Goal: Transaction & Acquisition: Book appointment/travel/reservation

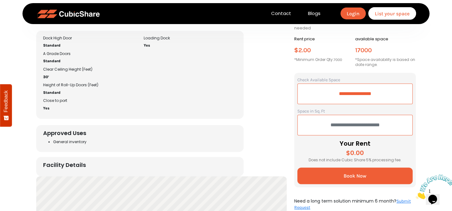
scroll to position [406, 0]
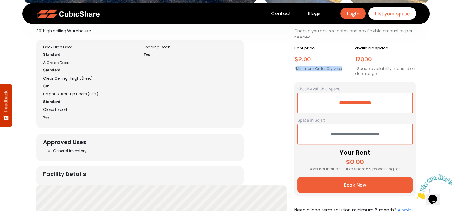
drag, startPoint x: 296, startPoint y: 69, endPoint x: 345, endPoint y: 68, distance: 49.0
click at [345, 68] on p "*Minimum Order Qty: 7000" at bounding box center [324, 68] width 61 height 5
copy p "Minimum Order Qty: 7000"
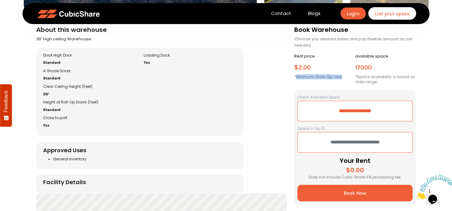
scroll to position [437, 0]
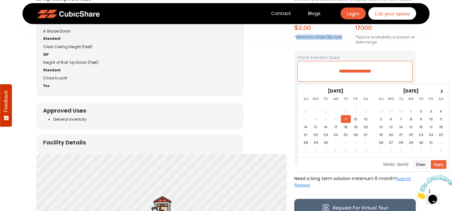
click at [356, 69] on input "**********" at bounding box center [354, 71] width 115 height 21
click at [440, 91] on span at bounding box center [440, 90] width 3 height 3
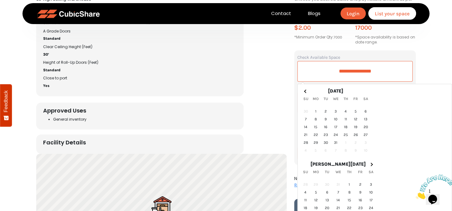
click at [373, 162] on span at bounding box center [370, 163] width 3 height 3
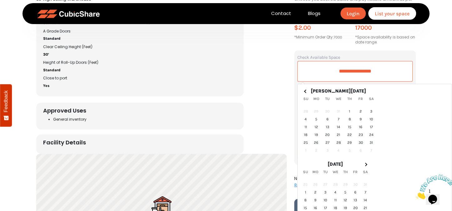
click at [367, 162] on span at bounding box center [365, 163] width 3 height 3
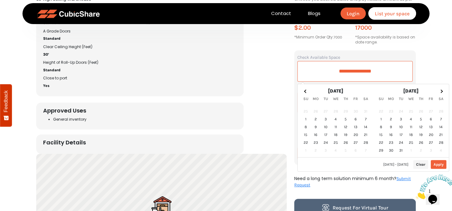
click at [440, 91] on span at bounding box center [440, 90] width 3 height 3
click at [441, 91] on span at bounding box center [440, 90] width 3 height 3
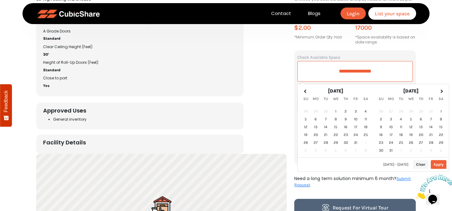
click at [441, 91] on span at bounding box center [440, 90] width 3 height 3
click at [305, 91] on span at bounding box center [305, 90] width 3 height 3
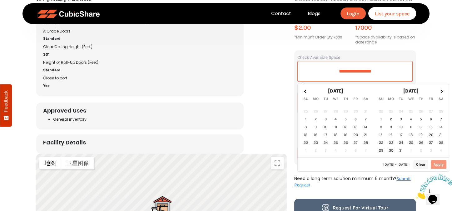
click at [305, 91] on span at bounding box center [305, 90] width 3 height 3
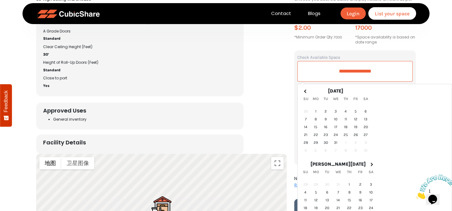
click at [305, 91] on span at bounding box center [305, 90] width 3 height 3
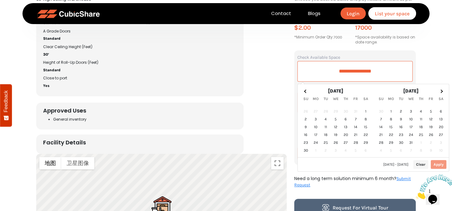
click at [305, 91] on span at bounding box center [305, 90] width 3 height 3
click at [434, 164] on div "9/11/25 - 9/11/25 Clear Apply" at bounding box center [373, 164] width 151 height 14
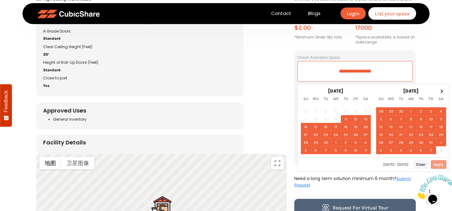
click at [437, 164] on div "9/11/25 - 9/11/25 Clear Apply" at bounding box center [373, 164] width 151 height 14
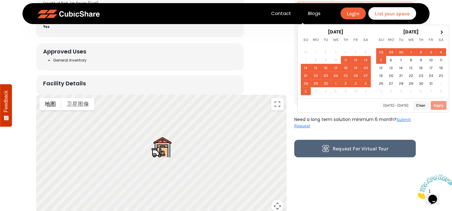
scroll to position [500, 0]
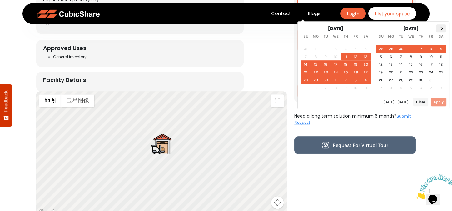
click at [443, 29] on th at bounding box center [441, 28] width 10 height 8
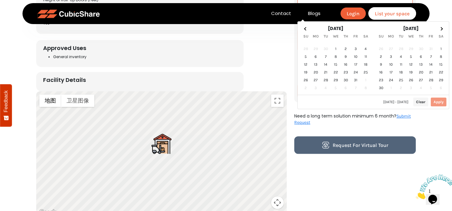
click at [443, 29] on th at bounding box center [441, 28] width 10 height 8
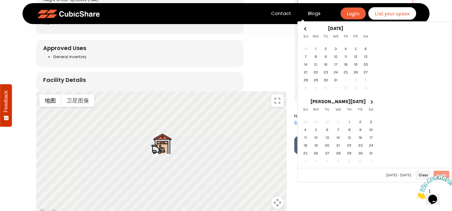
click at [376, 97] on th at bounding box center [371, 101] width 10 height 8
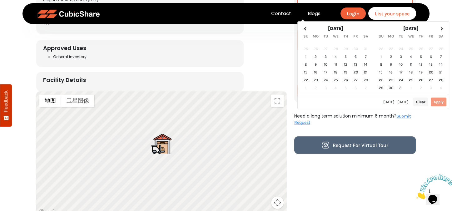
click at [443, 29] on th at bounding box center [441, 28] width 10 height 8
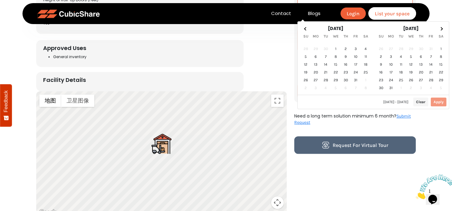
click at [443, 29] on th at bounding box center [441, 28] width 10 height 8
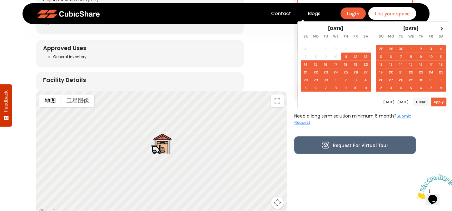
click at [440, 102] on button "Apply" at bounding box center [439, 101] width 16 height 9
type input "**********"
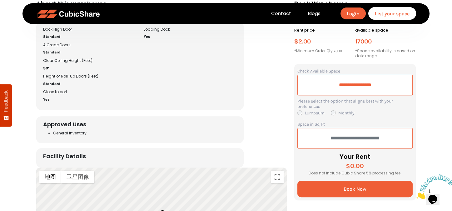
scroll to position [406, 0]
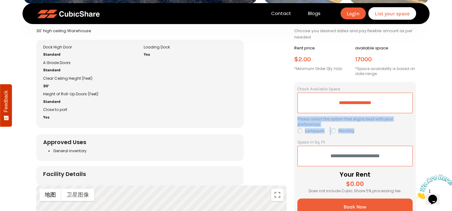
drag, startPoint x: 298, startPoint y: 116, endPoint x: 361, endPoint y: 133, distance: 65.5
click at [361, 133] on div "Please select the option that aligns best with your preferences Lumpsum Monthly" at bounding box center [354, 125] width 115 height 19
copy div "Please select the option that aligns best with your preferences Lumpsum Monthly"
click at [334, 130] on div "Monthly" at bounding box center [342, 130] width 23 height 7
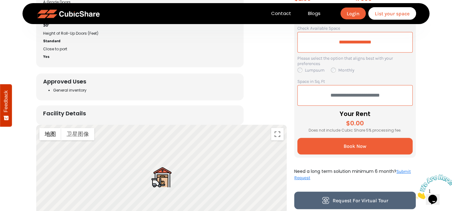
scroll to position [437, 0]
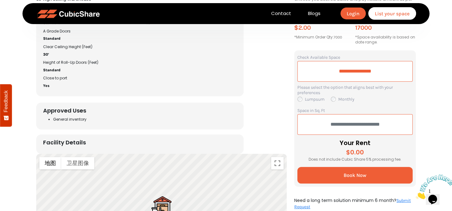
drag, startPoint x: 414, startPoint y: 143, endPoint x: 409, endPoint y: 140, distance: 6.2
click at [414, 143] on form "**********" at bounding box center [355, 118] width 122 height 136
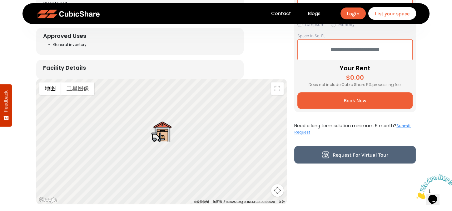
scroll to position [531, 0]
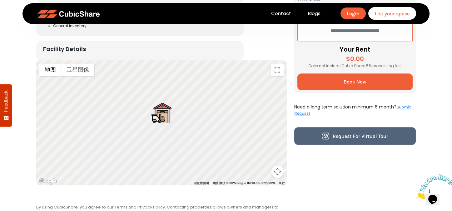
click at [366, 87] on button "Book Now" at bounding box center [354, 81] width 115 height 17
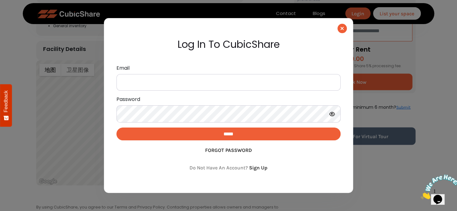
click at [340, 30] on button "button" at bounding box center [342, 28] width 9 height 9
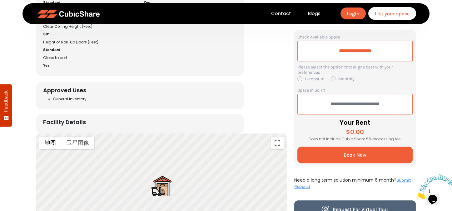
scroll to position [469, 0]
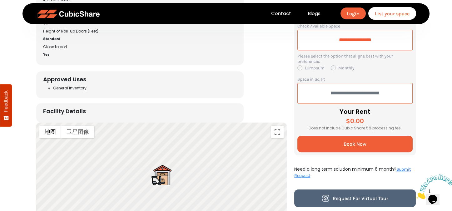
click at [354, 93] on input "text" at bounding box center [354, 93] width 115 height 21
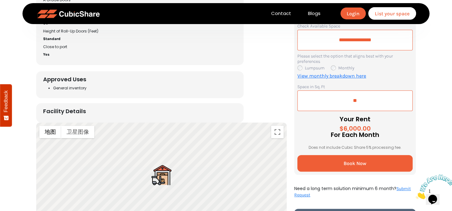
type input "*"
type input "****"
drag, startPoint x: 297, startPoint y: 86, endPoint x: 331, endPoint y: 86, distance: 34.0
click at [331, 86] on form "**********" at bounding box center [355, 97] width 122 height 156
copy label "Space in Sq. Ft"
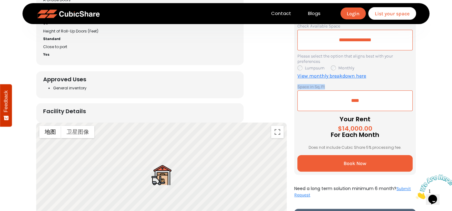
click at [317, 86] on label "Space in Sq. Ft" at bounding box center [310, 86] width 27 height 5
click at [316, 85] on label "Space in Sq. Ft" at bounding box center [310, 86] width 27 height 5
drag, startPoint x: 315, startPoint y: 86, endPoint x: 327, endPoint y: 87, distance: 11.9
click at [327, 87] on div "Space in Sq. Ft ****" at bounding box center [354, 97] width 115 height 28
copy label "Sq. Ft"
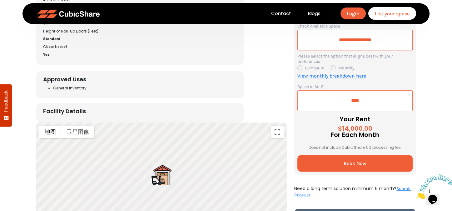
click at [299, 68] on div "Lumpsum" at bounding box center [310, 67] width 27 height 7
click at [301, 67] on div "Lumpsum" at bounding box center [310, 67] width 27 height 7
click at [335, 67] on div "Monthly" at bounding box center [342, 67] width 23 height 7
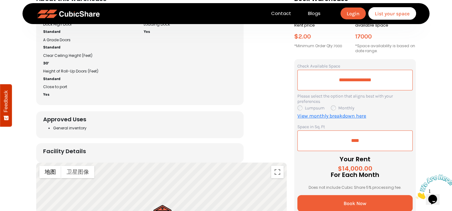
scroll to position [406, 0]
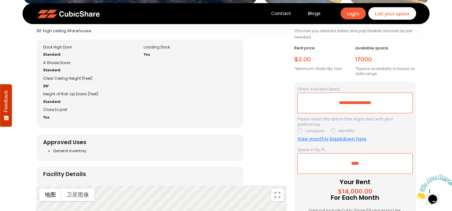
click at [300, 129] on div "Lumpsum" at bounding box center [310, 130] width 27 height 7
drag, startPoint x: 364, startPoint y: 164, endPoint x: 360, endPoint y: 163, distance: 3.9
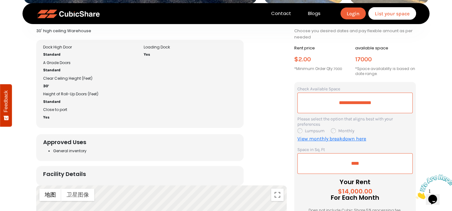
click at [364, 164] on input "****" at bounding box center [354, 163] width 115 height 21
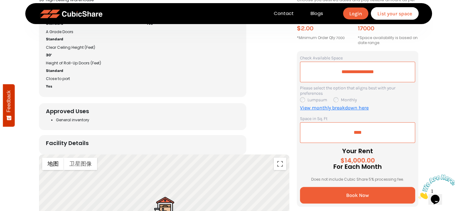
scroll to position [469, 0]
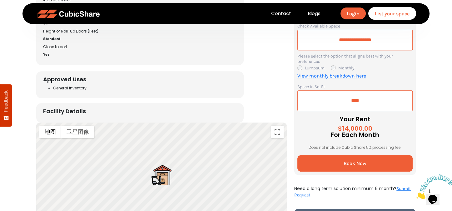
click at [300, 68] on div "Lumpsum" at bounding box center [310, 67] width 27 height 7
click at [334, 66] on div "Monthly" at bounding box center [342, 67] width 23 height 7
click at [313, 76] on link "View monthly breakdown here" at bounding box center [331, 76] width 69 height 6
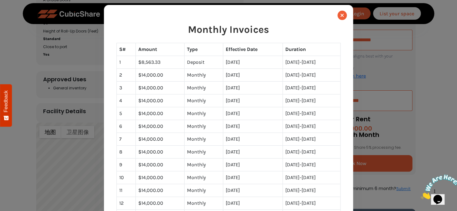
scroll to position [0, 0]
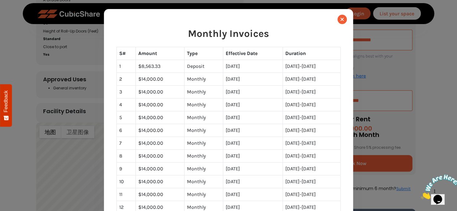
click at [338, 20] on button "Close" at bounding box center [342, 19] width 9 height 9
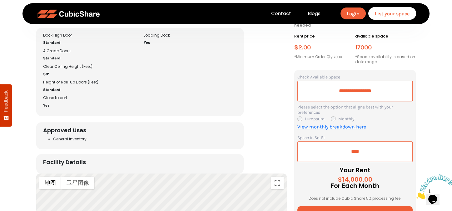
scroll to position [437, 0]
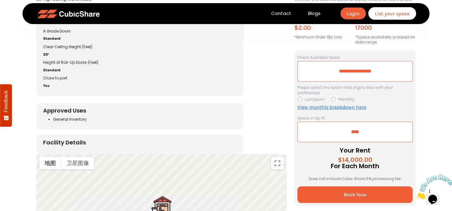
click at [300, 100] on div "Lumpsum" at bounding box center [310, 98] width 27 height 7
click at [334, 99] on div "Monthly" at bounding box center [342, 98] width 23 height 7
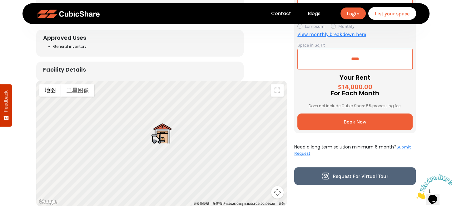
scroll to position [500, 0]
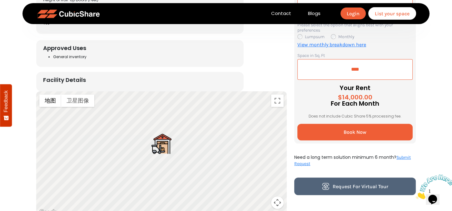
click at [348, 130] on span "Book Now" at bounding box center [355, 132] width 23 height 6
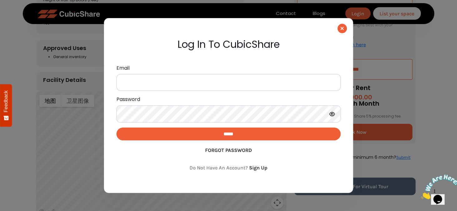
click at [341, 28] on icon "button" at bounding box center [342, 28] width 3 height 5
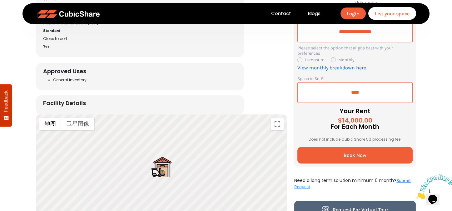
scroll to position [469, 0]
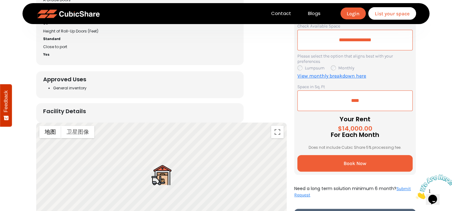
drag, startPoint x: 361, startPoint y: 97, endPoint x: 310, endPoint y: 97, distance: 50.9
click at [310, 97] on input "****" at bounding box center [354, 100] width 115 height 21
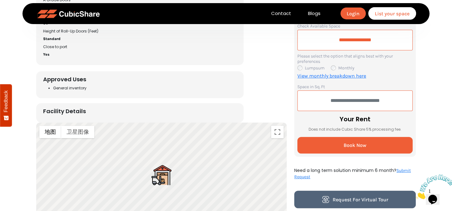
click at [301, 68] on div "Lumpsum" at bounding box center [310, 67] width 27 height 7
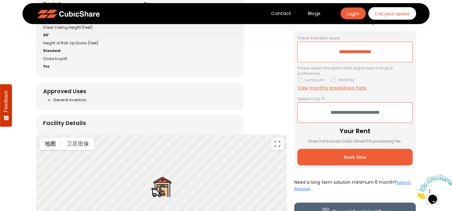
scroll to position [437, 0]
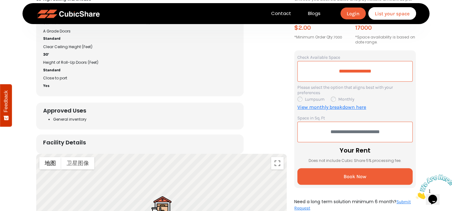
drag, startPoint x: 332, startPoint y: 97, endPoint x: 321, endPoint y: 99, distance: 11.3
click at [332, 97] on div "Monthly" at bounding box center [342, 98] width 23 height 7
click at [301, 100] on div "Lumpsum" at bounding box center [310, 98] width 27 height 7
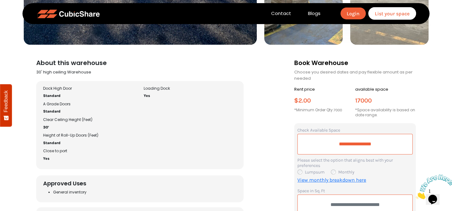
scroll to position [375, 0]
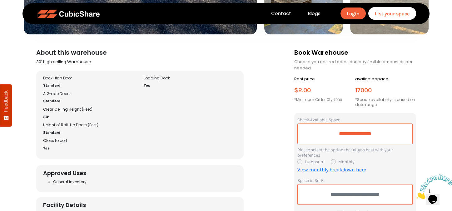
click at [416, 195] on icon "Close" at bounding box center [416, 197] width 0 height 5
drag, startPoint x: 432, startPoint y: 139, endPoint x: 425, endPoint y: 134, distance: 8.7
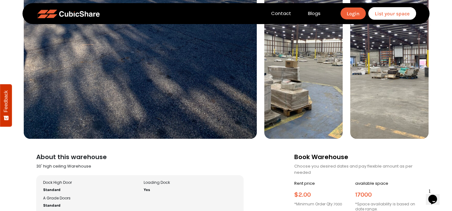
scroll to position [187, 0]
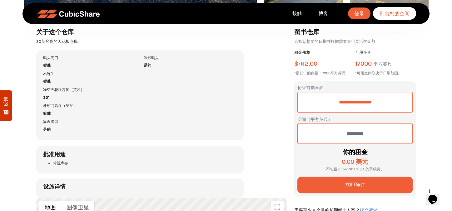
scroll to position [406, 0]
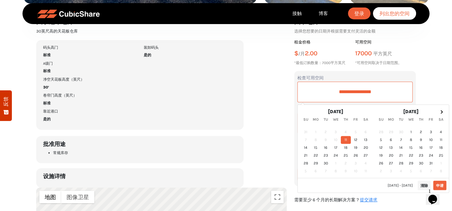
click at [369, 90] on input "**********" at bounding box center [354, 92] width 115 height 21
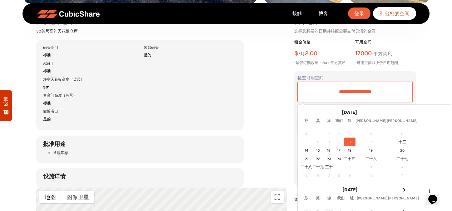
click at [349, 140] on font "11" at bounding box center [349, 142] width 2 height 4
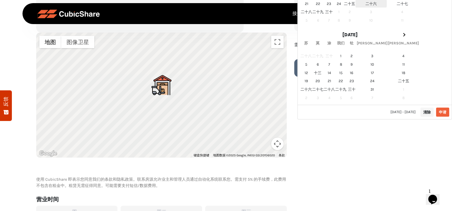
scroll to position [562, 0]
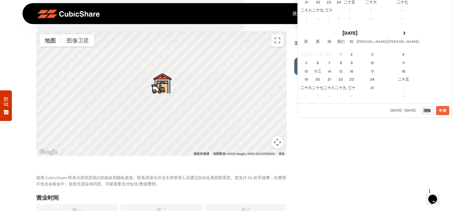
click at [425, 108] on font "清除" at bounding box center [426, 110] width 7 height 4
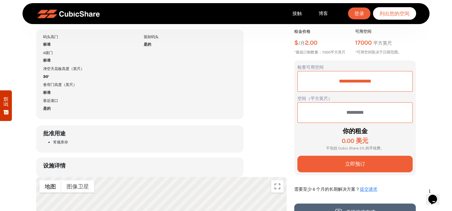
scroll to position [406, 0]
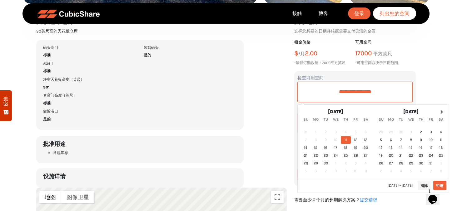
click at [403, 91] on input "**********" at bounding box center [354, 92] width 115 height 21
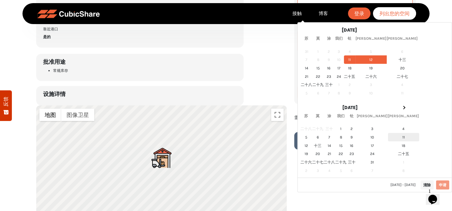
scroll to position [531, 0]
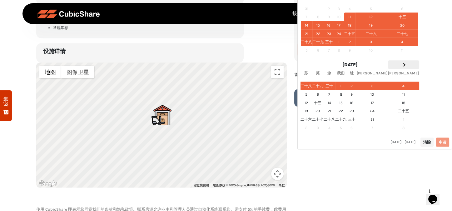
click at [402, 63] on span at bounding box center [403, 64] width 3 height 3
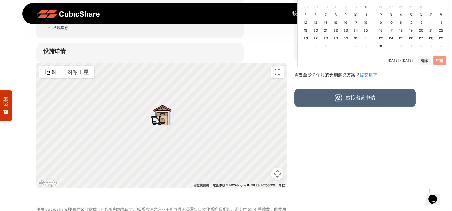
click at [378, 62] on div "2025年9月11日 - 2025年9月11日 清除 申请" at bounding box center [373, 60] width 151 height 15
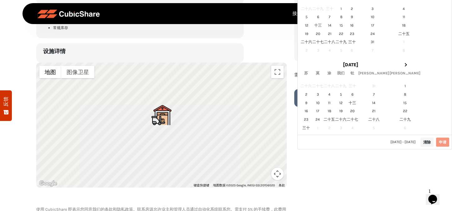
click at [403, 63] on span at bounding box center [404, 64] width 3 height 3
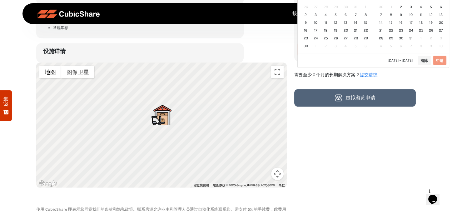
click at [378, 62] on div "2025年9月11日 - 2025年9月11日 清除 申请" at bounding box center [373, 60] width 151 height 15
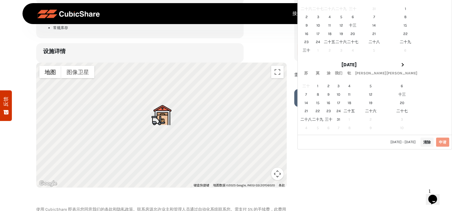
click at [386, 62] on th at bounding box center [401, 64] width 31 height 8
click at [403, 63] on span at bounding box center [404, 64] width 3 height 3
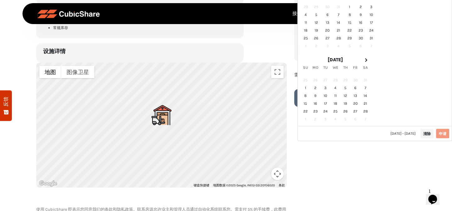
click at [378, 126] on div "2025年9月11日 - 2025年9月11日 清除 申请" at bounding box center [375, 133] width 154 height 15
click at [367, 62] on span at bounding box center [365, 59] width 3 height 3
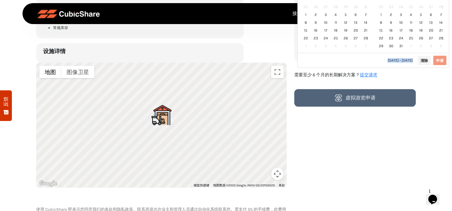
click at [378, 62] on div "Feb 2026 Su Mo Tu We Th Fr Sa 25 26 27 28 29 30 31 1 2 3 4 5 6 7 8 9 10 11 12 1…" at bounding box center [373, 23] width 152 height 88
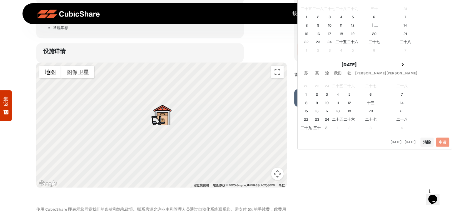
click at [386, 62] on th at bounding box center [401, 64] width 31 height 8
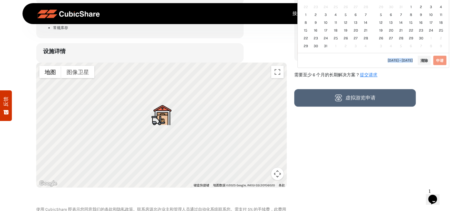
click at [378, 62] on div "2025年9月11日 - 2025年9月11日 清除 申请" at bounding box center [373, 60] width 151 height 15
click at [378, 62] on div "Mar 2026 Su Mo Tu We Th Fr Sa 22 23 24 25 26 27 28 1 2 3 4 5 6 7 8 9 10 11 12 1…" at bounding box center [373, 23] width 152 height 88
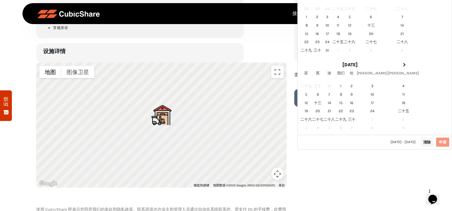
click at [402, 63] on span at bounding box center [403, 64] width 3 height 3
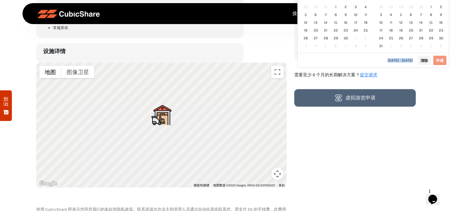
click at [378, 62] on div "2025年9月11日 - 2025年9月11日 清除 申请" at bounding box center [373, 60] width 151 height 15
click at [378, 62] on div "Apr 2026 Su Mo Tu We Th Fr Sa 29 30 31 1 2 3 4 5 6 7 8 9 10 11 12 13 14 15 16 1…" at bounding box center [373, 23] width 152 height 88
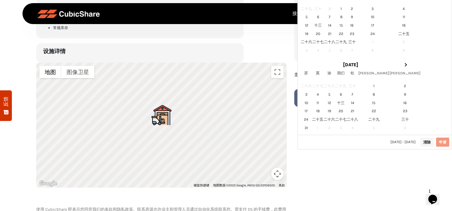
click at [403, 63] on span at bounding box center [404, 64] width 3 height 3
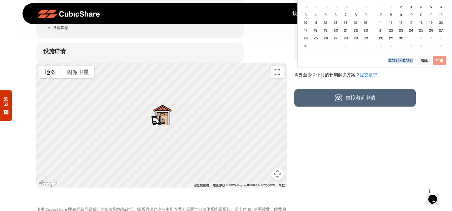
click at [378, 62] on div "2025年9月11日 - 2025年9月11日 清除 申请" at bounding box center [373, 60] width 151 height 15
click at [378, 62] on div "May 2026 Su Mo Tu We Th Fr Sa 26 27 28 29 30 1 2 3 4 5 6 7 8 9 10 11 12 13 14 1…" at bounding box center [373, 23] width 152 height 88
click at [378, 62] on div "Jun 2026 Su Mo Tu We Th Fr Sa 31 1 2 3 4 5 6 7 8 9 10 11 12 13 14 15 16 17 18 1…" at bounding box center [373, 23] width 152 height 88
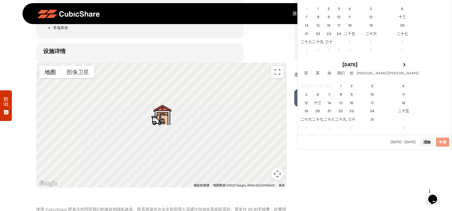
click at [402, 63] on span at bounding box center [403, 64] width 3 height 3
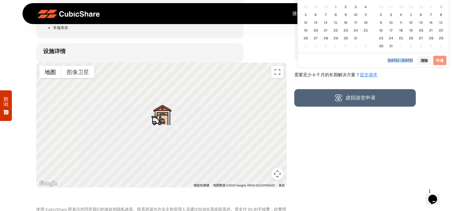
click at [378, 62] on div "2025年9月11日 - 2025年9月11日 清除 申请" at bounding box center [373, 60] width 151 height 15
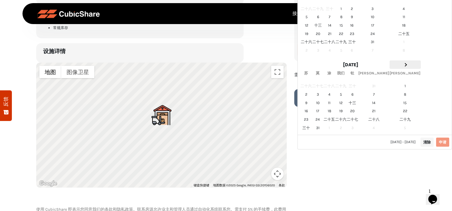
click at [403, 63] on span at bounding box center [404, 64] width 3 height 3
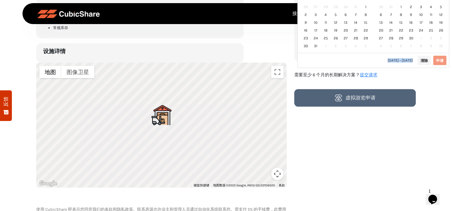
click at [378, 62] on div "Aug 2026 Su Mo Tu We Th Fr Sa 26 27 28 29 30 31 1 2 3 4 5 6 7 8 9 10 11 12 13 1…" at bounding box center [373, 23] width 152 height 88
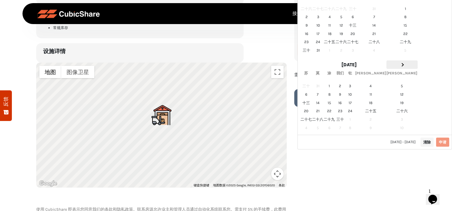
click at [386, 62] on th at bounding box center [401, 64] width 31 height 8
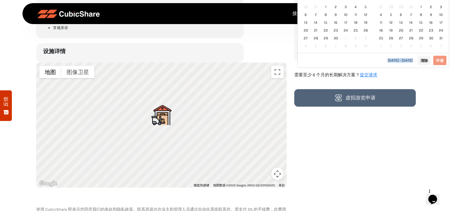
click at [378, 62] on div "2025年9月11日 - 2025年9月11日 清除 申请" at bounding box center [373, 60] width 151 height 15
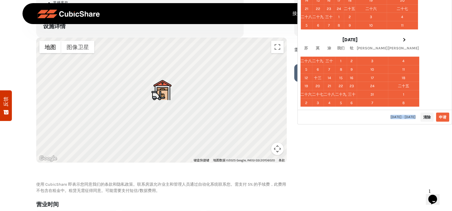
scroll to position [562, 0]
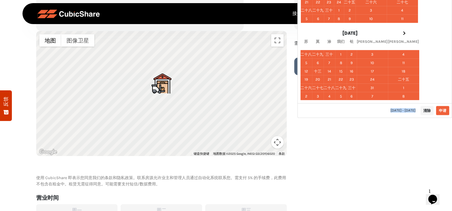
click at [441, 108] on font "申请" at bounding box center [442, 110] width 7 height 4
type input "**********"
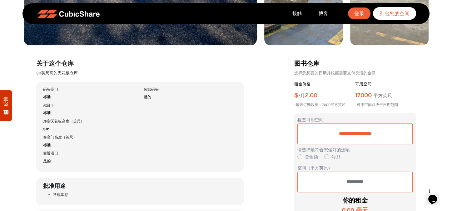
scroll to position [375, 0]
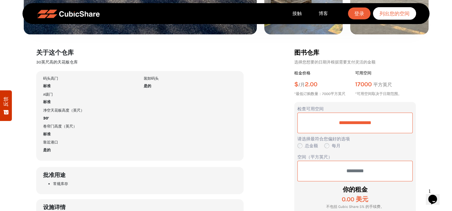
click at [299, 146] on div "总金额" at bounding box center [307, 145] width 21 height 7
click at [326, 146] on div "每月" at bounding box center [332, 145] width 16 height 7
click at [299, 146] on div "总金额" at bounding box center [307, 145] width 21 height 7
click at [350, 121] on input "**********" at bounding box center [354, 122] width 115 height 21
click at [272, 108] on div "设施便利设施+特色 码头高门 标准 A级门 标准 净空天花板高度（英尺） 30' 卷帘门高度（英尺） 标准 靠近港口 是的 装卸码头 是的 批准用途 常规库存…" at bounding box center [161, 144] width 258 height 147
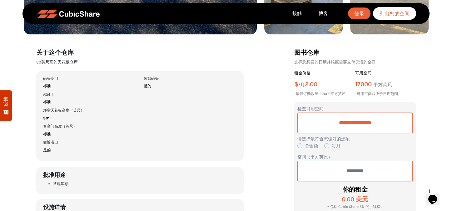
scroll to position [406, 0]
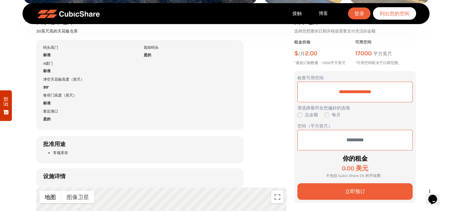
click at [340, 140] on input "text" at bounding box center [354, 140] width 115 height 21
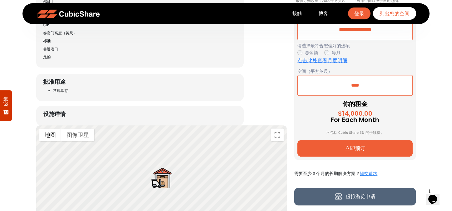
scroll to position [469, 0]
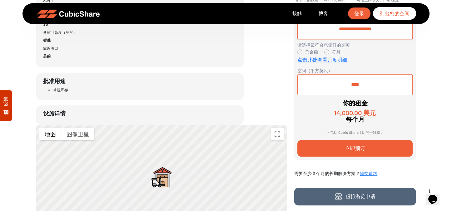
type input "****"
drag, startPoint x: 324, startPoint y: 134, endPoint x: 382, endPoint y: 130, distance: 57.9
click at [382, 130] on p "不包括 Cubic Share 5% 的手续费。" at bounding box center [354, 132] width 115 height 5
copy font "不包括 Cubic Share 5% 的手续费"
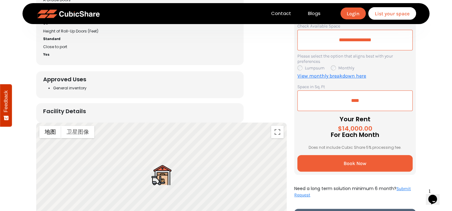
scroll to position [468, 0]
drag, startPoint x: 309, startPoint y: 146, endPoint x: 401, endPoint y: 147, distance: 92.8
click at [401, 147] on p "Does not include Cubic Share 5% processing fee." at bounding box center [354, 147] width 115 height 5
copy p "Does not include Cubic Share 5% processing fee."
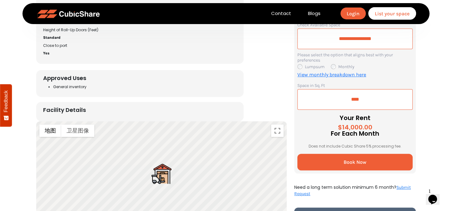
scroll to position [437, 0]
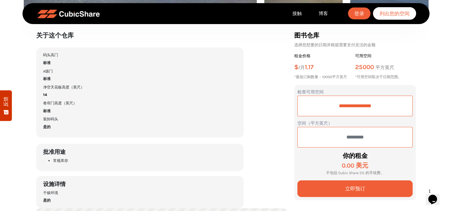
scroll to position [187, 0]
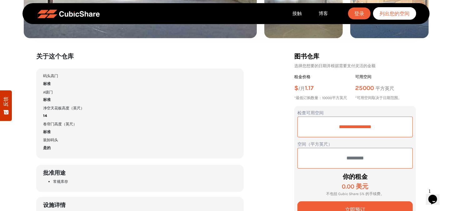
click at [352, 158] on input "text" at bounding box center [354, 158] width 115 height 21
type input "*****"
drag, startPoint x: 319, startPoint y: 183, endPoint x: 319, endPoint y: 180, distance: 3.8
click at [319, 183] on h3 "390.00 美元" at bounding box center [354, 187] width 115 height 8
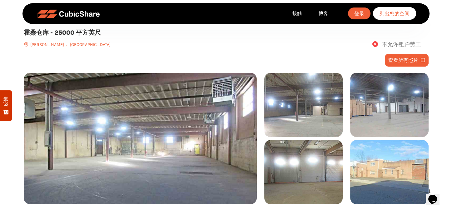
scroll to position [0, 0]
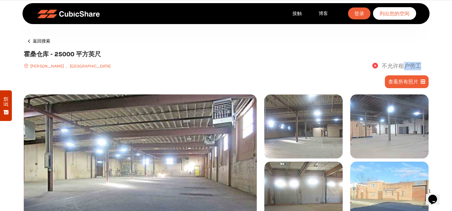
drag, startPoint x: 401, startPoint y: 66, endPoint x: 425, endPoint y: 66, distance: 24.1
click at [425, 66] on div "不允许租户劳工" at bounding box center [270, 66] width 318 height 8
click at [270, 69] on div "不允许租户劳工" at bounding box center [270, 66] width 318 height 8
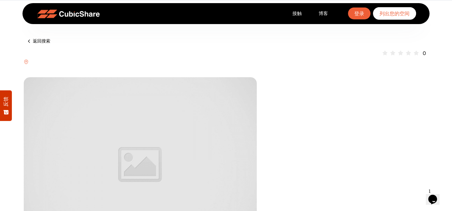
drag, startPoint x: 363, startPoint y: 80, endPoint x: 358, endPoint y: 95, distance: 16.0
click at [364, 80] on div at bounding box center [347, 164] width 172 height 175
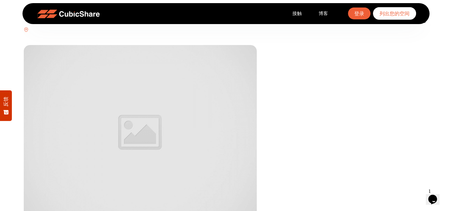
scroll to position [31, 0]
type input "**********"
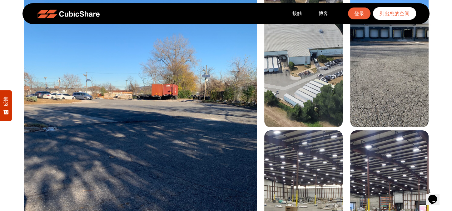
scroll to position [0, 0]
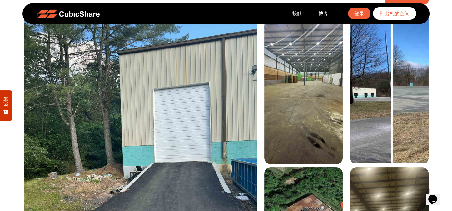
scroll to position [125, 0]
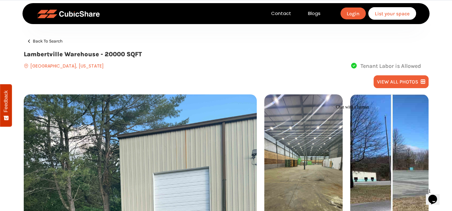
click at [52, 53] on h2 "Lambertville Warehouse - 20000 SQFT" at bounding box center [226, 54] width 405 height 11
copy h2 "[GEOGRAPHIC_DATA]"
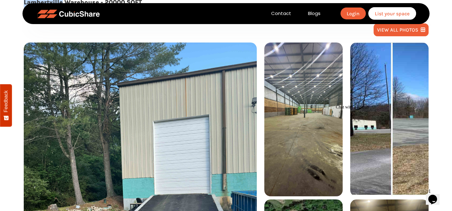
scroll to position [62, 0]
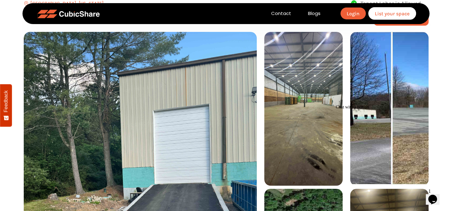
click at [301, 97] on img at bounding box center [303, 109] width 78 height 154
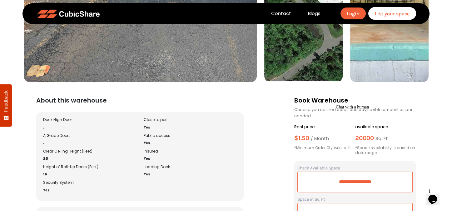
scroll to position [312, 0]
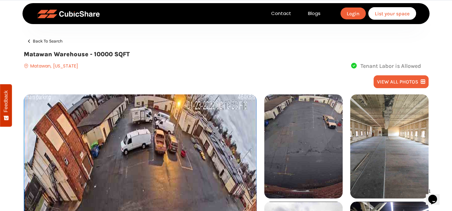
drag, startPoint x: 261, startPoint y: 56, endPoint x: 268, endPoint y: 48, distance: 10.6
click at [260, 56] on h2 "Matawan Warehouse - 10000 SQFT" at bounding box center [226, 54] width 405 height 11
click at [37, 55] on h2 "Matawan Warehouse - 10000 SQFT" at bounding box center [226, 54] width 405 height 11
copy h2 "Matawan"
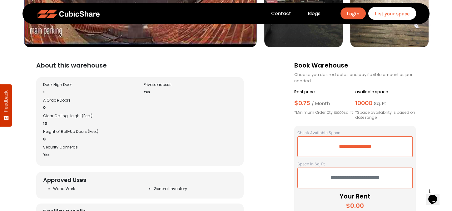
scroll to position [281, 0]
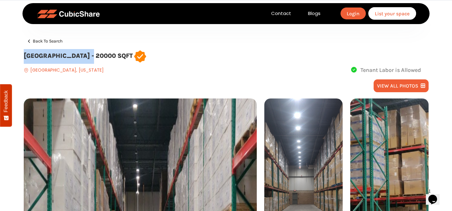
drag, startPoint x: 23, startPoint y: 57, endPoint x: 91, endPoint y: 54, distance: 68.2
click at [91, 54] on div "Back to search [GEOGRAPHIC_DATA] - 20000 SQFT [GEOGRAPHIC_DATA], [US_STATE] Ten…" at bounding box center [226, 56] width 412 height 38
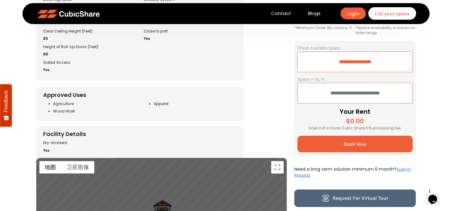
scroll to position [250, 0]
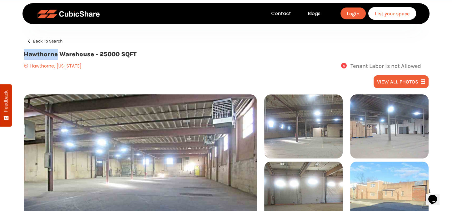
drag, startPoint x: 22, startPoint y: 54, endPoint x: 57, endPoint y: 53, distance: 34.4
click at [57, 53] on div "Back to search [GEOGRAPHIC_DATA] - 25000 SQFT [GEOGRAPHIC_DATA], [US_STATE] Ten…" at bounding box center [226, 54] width 412 height 34
copy h2 "Hawthorne"
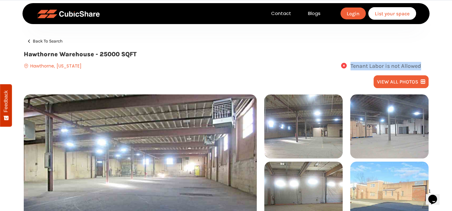
drag, startPoint x: 350, startPoint y: 69, endPoint x: 424, endPoint y: 64, distance: 73.6
click at [424, 64] on div "Tenant Labor is not Allowed" at bounding box center [255, 66] width 347 height 8
copy span "Tenant Labor is not Allowed"
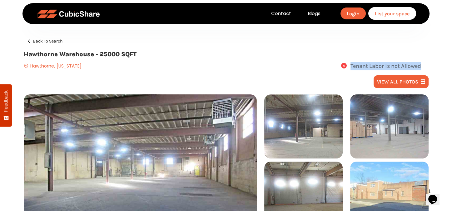
click at [392, 65] on span "Tenant Labor is not Allowed" at bounding box center [385, 65] width 71 height 7
drag, startPoint x: 351, startPoint y: 63, endPoint x: 418, endPoint y: 66, distance: 66.9
click at [432, 66] on section "Back to search Hawthorne Warehouse - 25000 SQFT Hawthorne, New Jersey Tenant La…" at bounding box center [226, 116] width 452 height 233
click at [358, 52] on h2 "Hawthorne Warehouse - 25000 SQFT" at bounding box center [226, 54] width 405 height 11
drag, startPoint x: 350, startPoint y: 64, endPoint x: 441, endPoint y: 65, distance: 91.2
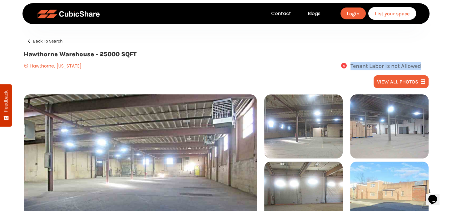
click at [440, 65] on section "Back to search Hawthorne Warehouse - 25000 SQFT Hawthorne, New Jersey Tenant La…" at bounding box center [226, 116] width 452 height 233
copy span "Tenant Labor is not Allowed"
drag, startPoint x: 375, startPoint y: 67, endPoint x: 401, endPoint y: 67, distance: 26.2
click at [402, 67] on span "Tenant Labor is not Allowed" at bounding box center [385, 65] width 71 height 7
click at [340, 78] on div "view all photos" at bounding box center [226, 84] width 405 height 19
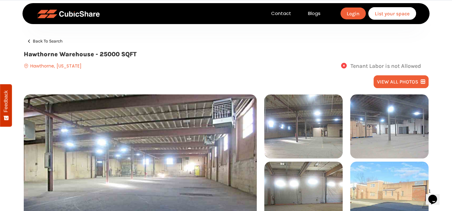
click at [366, 67] on span "Tenant Labor is not Allowed" at bounding box center [385, 65] width 71 height 7
drag, startPoint x: 350, startPoint y: 65, endPoint x: 426, endPoint y: 63, distance: 75.9
click at [426, 63] on div "Tenant Labor is not Allowed" at bounding box center [255, 66] width 347 height 8
copy span "Tenant Labor is not Allowed"
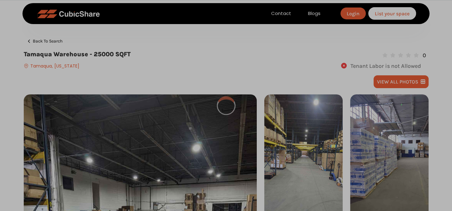
type input "**********"
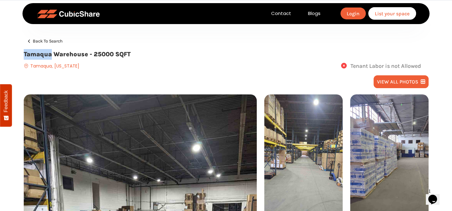
drag, startPoint x: 35, startPoint y: 56, endPoint x: 51, endPoint y: 55, distance: 15.6
click at [51, 55] on h2 "Tamaqua Warehouse - 25000 SQFT" at bounding box center [226, 54] width 405 height 11
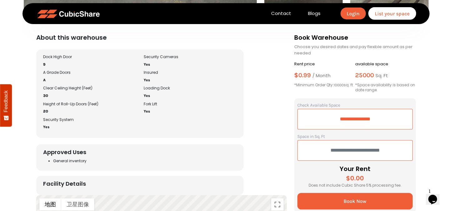
scroll to position [375, 0]
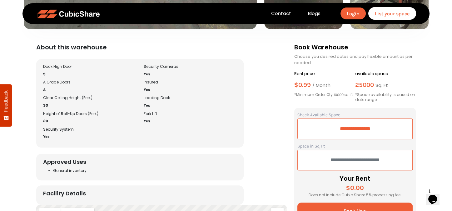
click at [255, 117] on div "Facility Amenities + Features Dock High Door 9 A Grade Doors A Clear Ceiling He…" at bounding box center [161, 132] width 258 height 146
click at [266, 82] on div "Facility Amenities + Features Dock High Door 9 A Grade Doors A Clear Ceiling He…" at bounding box center [161, 132] width 258 height 146
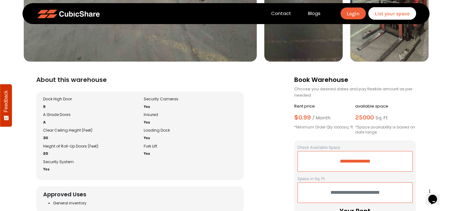
scroll to position [312, 0]
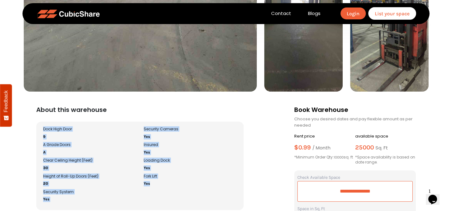
drag, startPoint x: 40, startPoint y: 128, endPoint x: 176, endPoint y: 196, distance: 151.6
click at [176, 196] on div "Dock High Door 9 A Grade Doors A Clear Ceiling Height (Feet) 30 Height of Roll-…" at bounding box center [139, 166] width 201 height 78
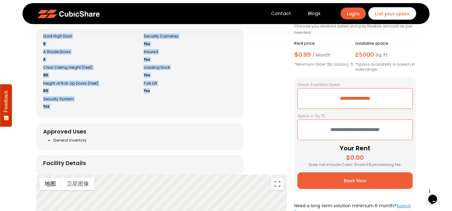
scroll to position [406, 0]
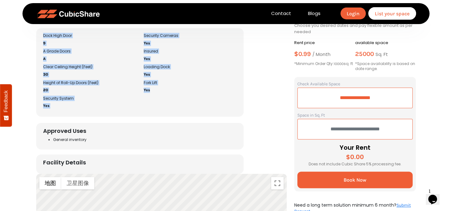
copy div "Dock High Door 9 A Grade Doors A Clear Ceiling Height (Feet) 30 Height of Roll-…"
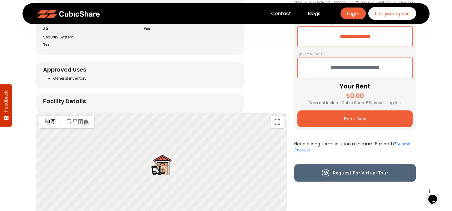
scroll to position [592, 0]
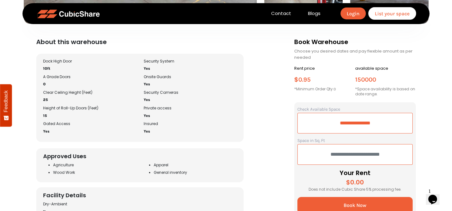
scroll to position [250, 0]
click at [260, 126] on div "Facility Amenities + Features Dock High Door 10ft A Grade Doors 0 Clear Ceiling…" at bounding box center [161, 136] width 258 height 166
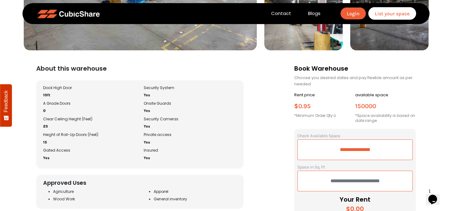
scroll to position [219, 0]
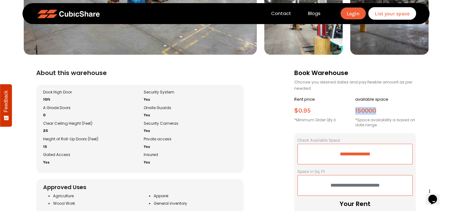
drag, startPoint x: 355, startPoint y: 108, endPoint x: 388, endPoint y: 109, distance: 33.4
click at [388, 109] on h3 "150000" at bounding box center [385, 112] width 61 height 11
copy span "150000"
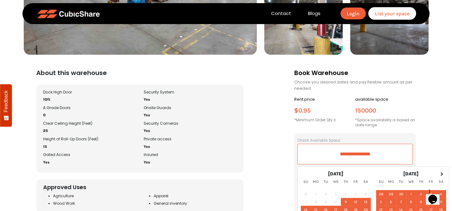
click at [228, 118] on div "Security System Yes Onsite Guards Yes Security Cameras Yes Private access Yes I…" at bounding box center [190, 129] width 101 height 78
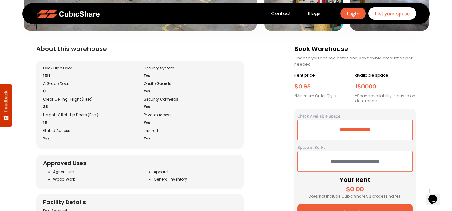
scroll to position [281, 0]
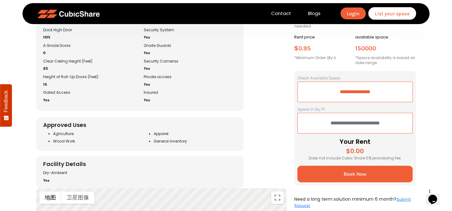
click at [344, 122] on input "text" at bounding box center [354, 123] width 115 height 21
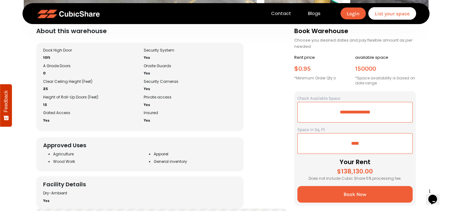
scroll to position [250, 0]
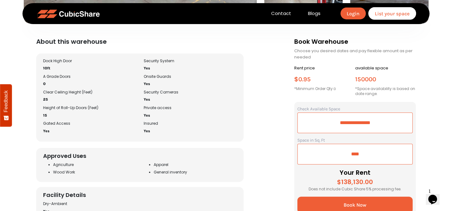
type input "****"
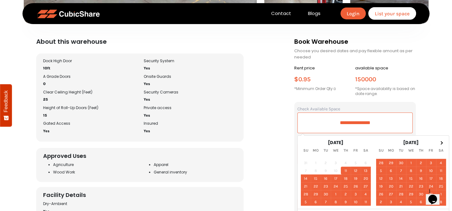
click at [340, 121] on input "**********" at bounding box center [354, 122] width 115 height 21
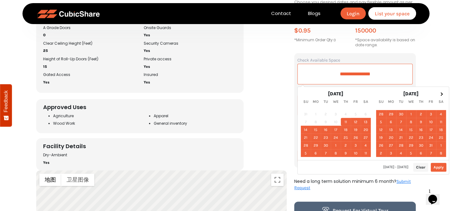
scroll to position [312, 0]
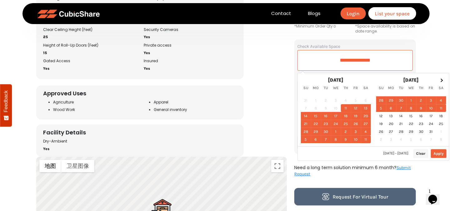
click at [440, 153] on button "Apply" at bounding box center [439, 153] width 16 height 9
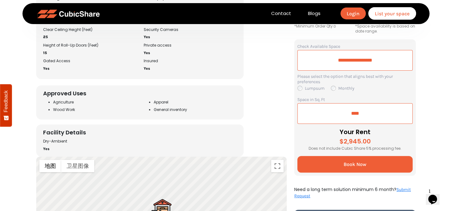
click at [366, 60] on input "**********" at bounding box center [354, 60] width 115 height 21
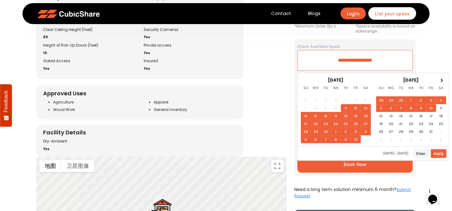
click at [442, 152] on button "Apply" at bounding box center [439, 153] width 16 height 9
type input "**********"
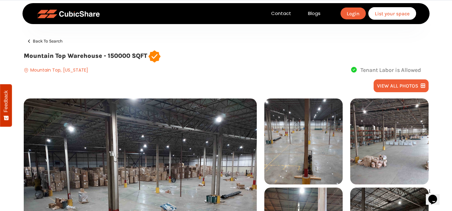
scroll to position [125, 0]
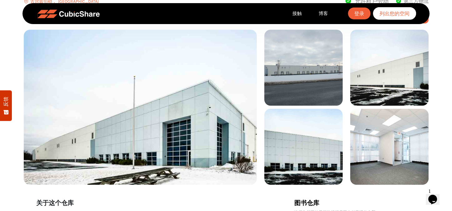
scroll to position [62, 0]
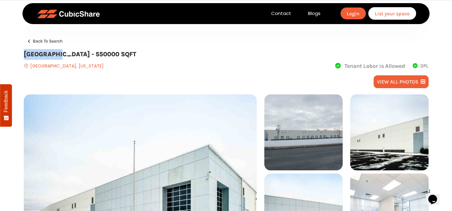
drag, startPoint x: 24, startPoint y: 54, endPoint x: 59, endPoint y: 56, distance: 34.4
click at [59, 56] on div "Back to search Gouldsboro Warehouse - 550000 SQFT Gouldsboro, Pennsylvania Tena…" at bounding box center [226, 54] width 412 height 34
copy h2 "Gouldsboro"
drag, startPoint x: 103, startPoint y: 52, endPoint x: 126, endPoint y: 51, distance: 22.5
click at [126, 51] on h2 "Gouldsboro Warehouse - 550000 SQFT" at bounding box center [226, 54] width 405 height 11
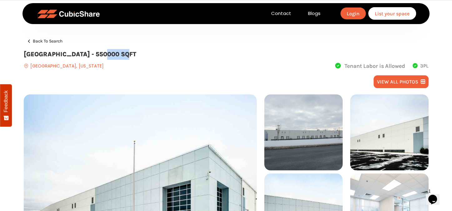
copy h2 "550000"
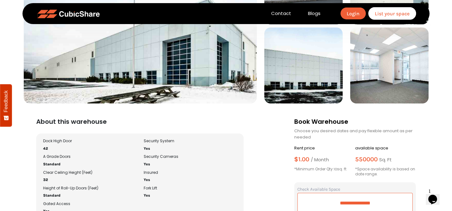
scroll to position [156, 0]
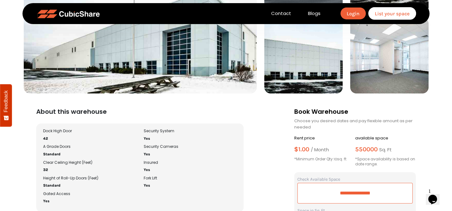
drag, startPoint x: 297, startPoint y: 158, endPoint x: 348, endPoint y: 161, distance: 50.7
click at [348, 161] on div "Rent price $ 1.00 / month *Minimum Order Qty: 10 sq. ft" at bounding box center [324, 151] width 61 height 32
copy p "Minimum Order Qty: 10 sq. ft"
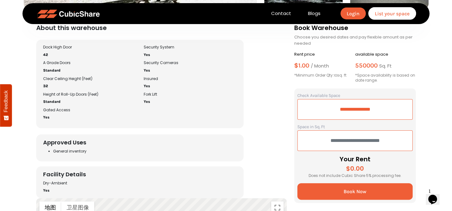
scroll to position [250, 0]
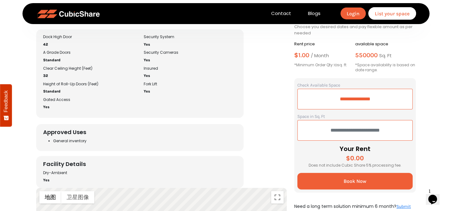
click at [356, 130] on input "text" at bounding box center [354, 130] width 115 height 21
type input "****"
click at [375, 101] on input "**********" at bounding box center [354, 99] width 115 height 21
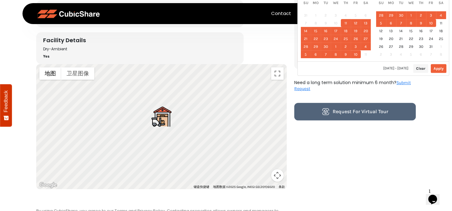
scroll to position [375, 0]
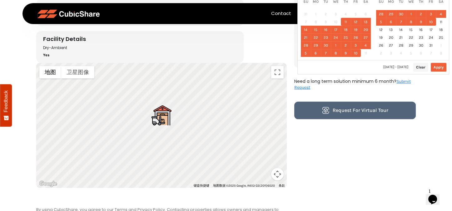
click at [440, 67] on button "Apply" at bounding box center [439, 67] width 16 height 9
type input "**********"
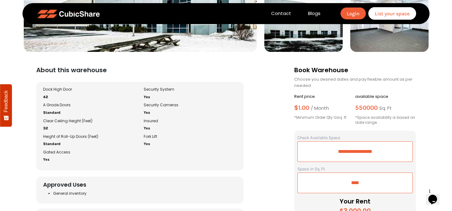
scroll to position [187, 0]
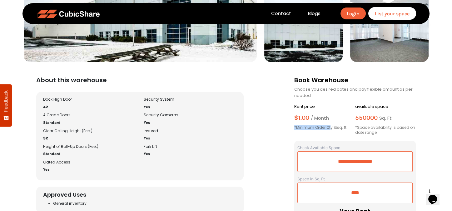
drag, startPoint x: 295, startPoint y: 131, endPoint x: 331, endPoint y: 130, distance: 36.2
click at [331, 130] on div "Rent price $ 1.00 / month *Minimum Order Qty: 10 sq. ft" at bounding box center [324, 119] width 61 height 32
click at [295, 132] on div "Rent price $ 1.00 / month *Minimum Order Qty: 10 sq. ft" at bounding box center [324, 119] width 61 height 32
drag, startPoint x: 296, startPoint y: 129, endPoint x: 348, endPoint y: 130, distance: 52.2
click at [348, 130] on p "*Minimum Order Qty: 10 sq. ft" at bounding box center [324, 127] width 61 height 5
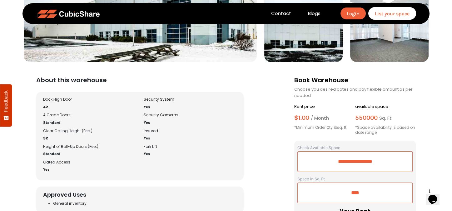
copy p "Minimum Order Qty: 10 sq. ft"
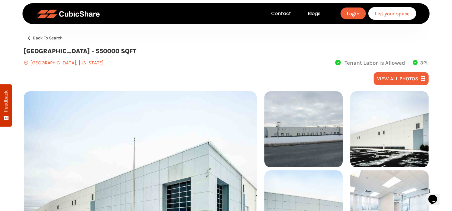
scroll to position [0, 0]
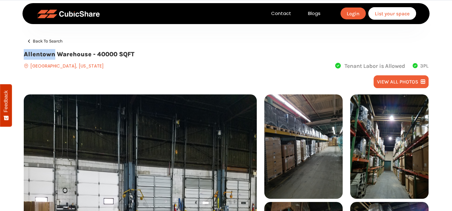
drag, startPoint x: 21, startPoint y: 55, endPoint x: 54, endPoint y: 57, distance: 33.2
click at [54, 57] on div "Back to search Allentown Warehouse - 40000 SQFT Allentown, Pennsylvania Tenant …" at bounding box center [226, 54] width 412 height 34
copy h2 "Allentown"
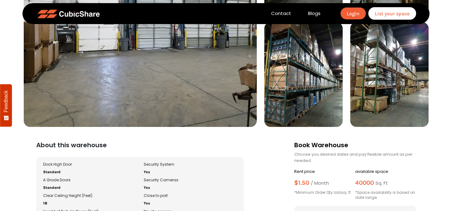
scroll to position [219, 0]
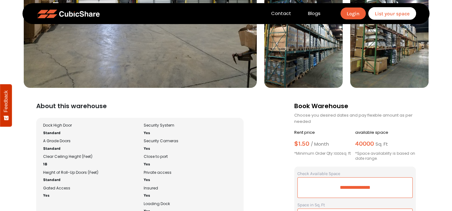
drag, startPoint x: 295, startPoint y: 156, endPoint x: 353, endPoint y: 156, distance: 58.1
click at [353, 156] on p "*Minimum Order Qty: 1000 sq. ft" at bounding box center [324, 153] width 61 height 5
copy p "*Minimum Order Qty: 1000 sq. ft"
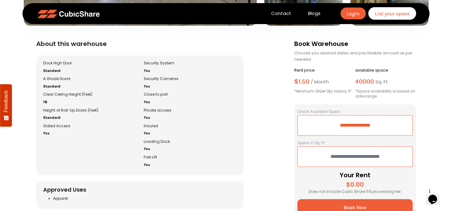
scroll to position [0, 0]
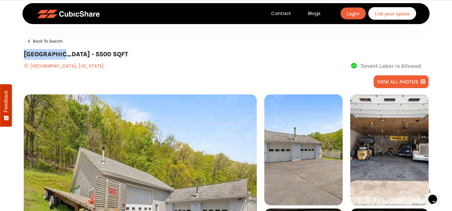
drag, startPoint x: 22, startPoint y: 53, endPoint x: 59, endPoint y: 53, distance: 37.2
click at [59, 53] on div "Back to search [GEOGRAPHIC_DATA] - 5500 SQFT [GEOGRAPHIC_DATA], [US_STATE] Tena…" at bounding box center [226, 54] width 412 height 34
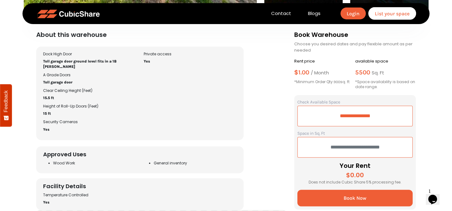
scroll to position [312, 0]
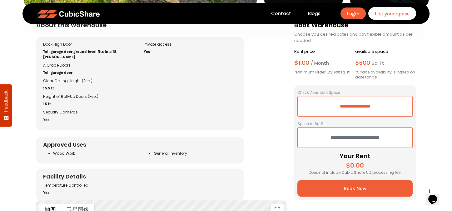
drag, startPoint x: 297, startPoint y: 73, endPoint x: 351, endPoint y: 73, distance: 54.0
click at [351, 73] on p "*Minimum Order Qty: 900 sq. ft" at bounding box center [324, 72] width 61 height 5
copy p "Minimum Order Qty: 900 sq. ft"
click at [367, 139] on input "text" at bounding box center [354, 137] width 115 height 21
type input "****"
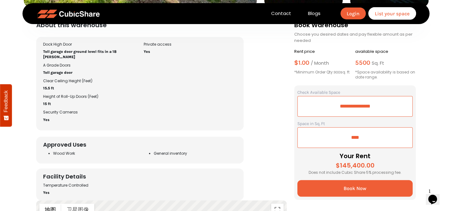
click at [338, 107] on input "**********" at bounding box center [354, 106] width 115 height 21
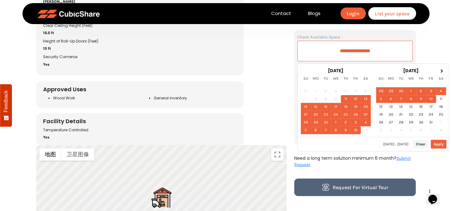
scroll to position [375, 0]
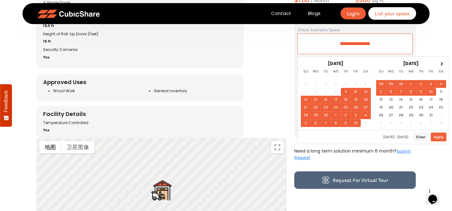
click at [440, 134] on button "Apply" at bounding box center [439, 136] width 16 height 9
type input "**********"
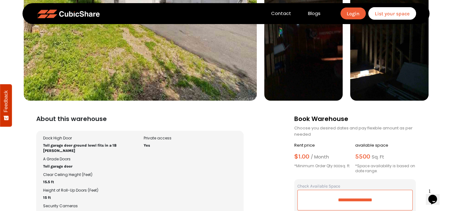
scroll to position [125, 0]
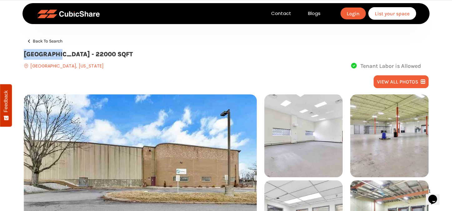
drag, startPoint x: 24, startPoint y: 52, endPoint x: 60, endPoint y: 52, distance: 35.9
click at [60, 52] on h2 "[GEOGRAPHIC_DATA] - 22000 SQFT" at bounding box center [226, 54] width 405 height 11
copy h2 "[GEOGRAPHIC_DATA]"
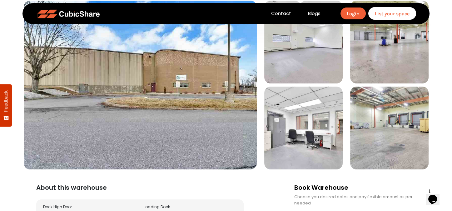
scroll to position [187, 0]
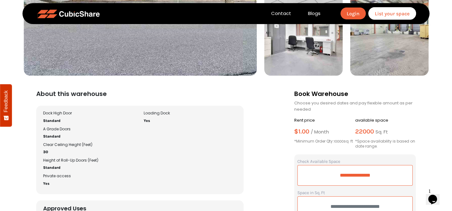
drag, startPoint x: 296, startPoint y: 143, endPoint x: 354, endPoint y: 141, distance: 58.1
click at [354, 141] on p "*Minimum Order Qty: 10000 sq. ft" at bounding box center [324, 141] width 61 height 5
copy p "Minimum Order Qty: 10000 sq. ft"
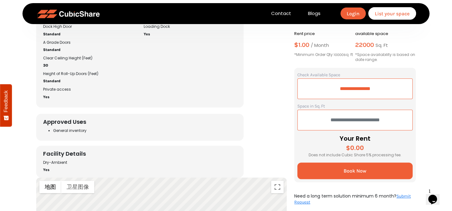
scroll to position [250, 0]
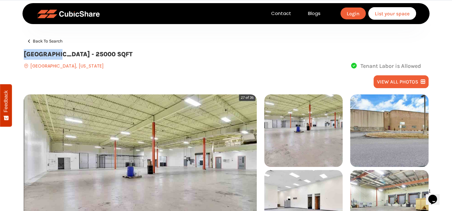
drag, startPoint x: 59, startPoint y: 55, endPoint x: 24, endPoint y: 52, distance: 35.1
click at [24, 52] on h2 "[GEOGRAPHIC_DATA] - 25000 SQFT" at bounding box center [226, 54] width 405 height 11
copy h2 "[GEOGRAPHIC_DATA]"
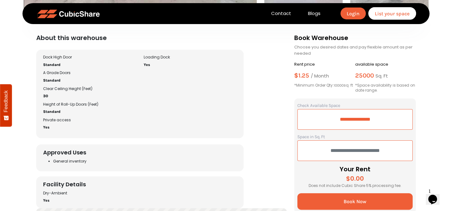
scroll to position [219, 0]
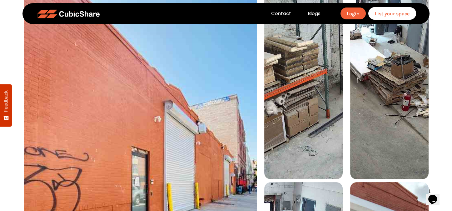
scroll to position [219, 0]
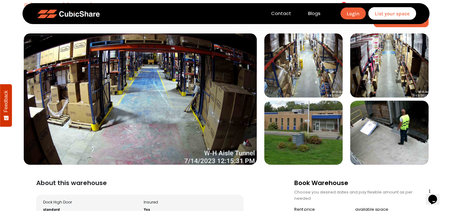
scroll to position [62, 0]
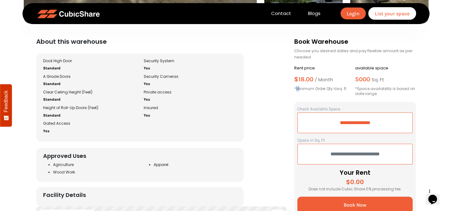
scroll to position [213, 0]
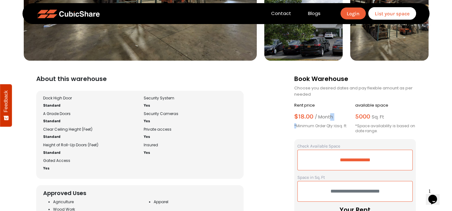
drag, startPoint x: 296, startPoint y: 91, endPoint x: 236, endPoint y: 112, distance: 63.8
click at [331, 114] on div "Rent price $ 18.00 / month *Minimum Order Qty: 10 sq. ft" at bounding box center [324, 118] width 61 height 32
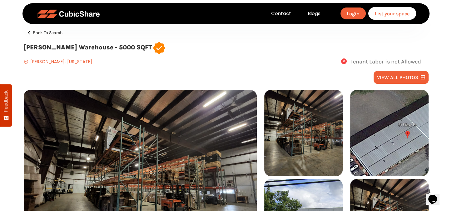
scroll to position [0, 0]
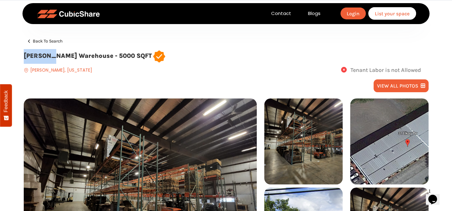
drag, startPoint x: 45, startPoint y: 55, endPoint x: 18, endPoint y: 52, distance: 27.3
click at [18, 52] on section "Back to search [PERSON_NAME] Warehouse - 5000 SQFT [GEOGRAPHIC_DATA], [US_STATE…" at bounding box center [226, 140] width 452 height 281
copy h2 "[PERSON_NAME]"
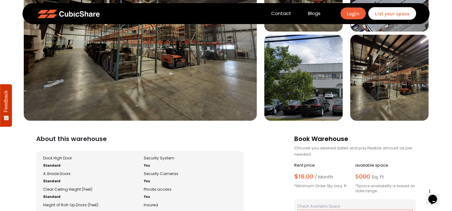
scroll to position [219, 0]
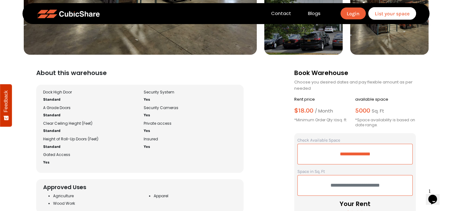
drag, startPoint x: 296, startPoint y: 120, endPoint x: 349, endPoint y: 120, distance: 52.5
click at [349, 120] on p "*Minimum Order Qty: 10 sq. ft" at bounding box center [324, 119] width 61 height 5
copy p "Minimum Order Qty: 10 sq. ft"
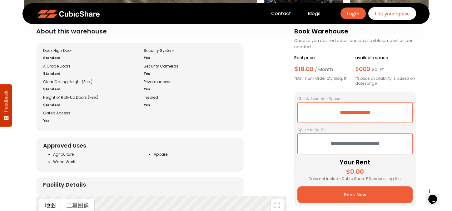
scroll to position [250, 0]
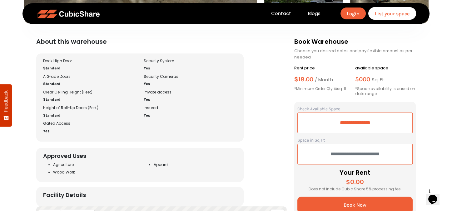
click at [355, 124] on input "**********" at bounding box center [354, 122] width 115 height 21
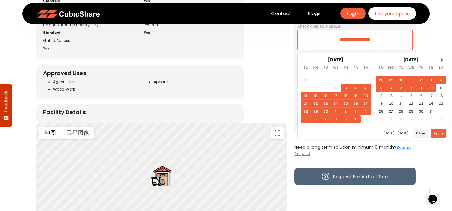
scroll to position [344, 0]
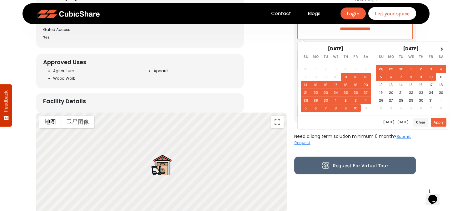
click at [436, 125] on button "Apply" at bounding box center [439, 122] width 16 height 9
type input "**********"
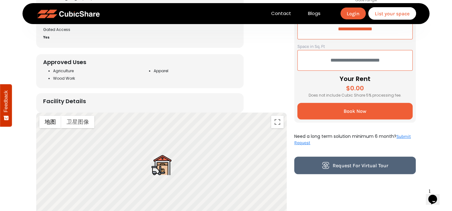
click at [340, 59] on input "text" at bounding box center [354, 60] width 115 height 21
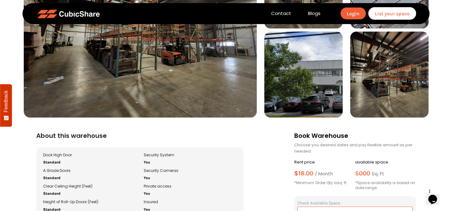
scroll to position [31, 0]
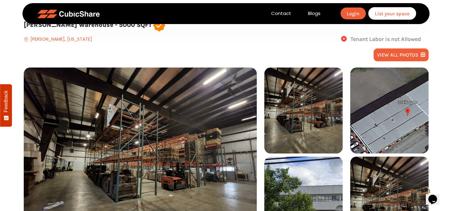
type input "****"
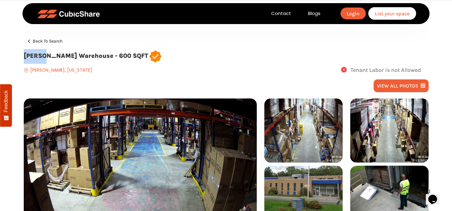
drag, startPoint x: 25, startPoint y: 56, endPoint x: 47, endPoint y: 56, distance: 22.5
click at [47, 56] on h2 "Walden Warehouse - 600 SQFT" at bounding box center [226, 56] width 405 height 15
copy h2 "Walden"
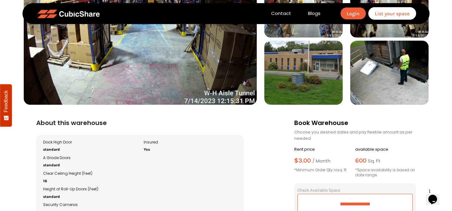
scroll to position [31, 0]
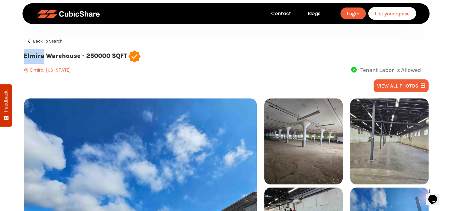
drag, startPoint x: 43, startPoint y: 55, endPoint x: 24, endPoint y: 54, distance: 19.7
click at [24, 54] on h2 "Elmira Warehouse - 250000 SQFT" at bounding box center [226, 56] width 405 height 15
copy h2 "Elmira"
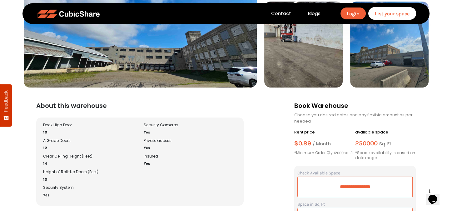
scroll to position [187, 0]
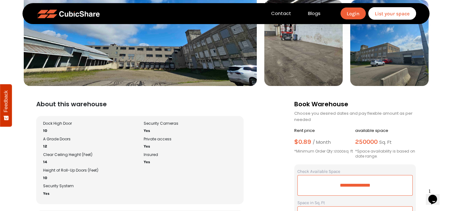
drag, startPoint x: 296, startPoint y: 151, endPoint x: 354, endPoint y: 150, distance: 57.8
click at [354, 150] on p "*Minimum Order Qty: 12000 sq. ft" at bounding box center [324, 151] width 61 height 5
copy p "Minimum Order Qty: 12000 sq. ft"
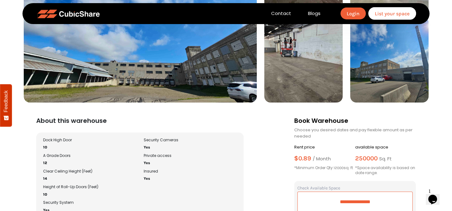
scroll to position [156, 0]
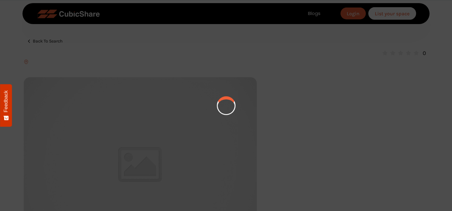
type input "**********"
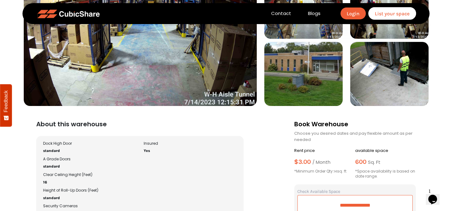
scroll to position [187, 0]
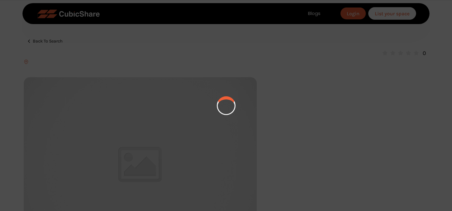
type input "**********"
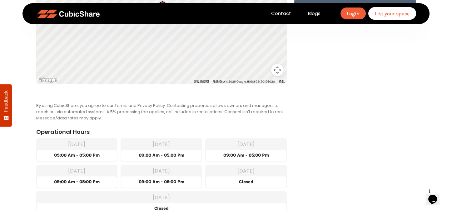
scroll to position [406, 0]
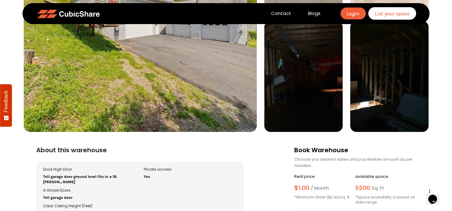
scroll to position [94, 0]
